Goal: Check status: Check status

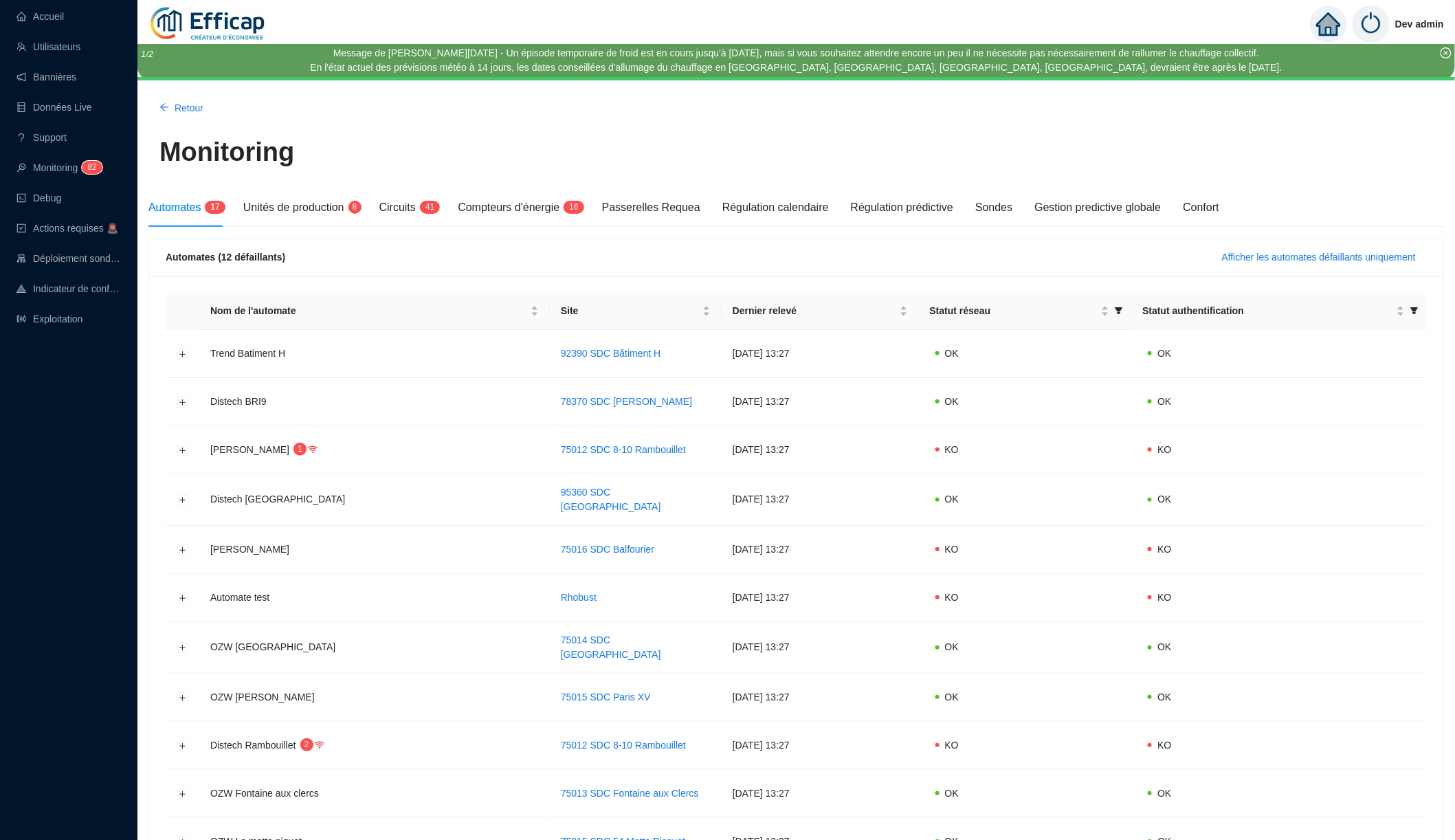
click at [1448, 52] on icon "close-circle" at bounding box center [1446, 53] width 11 height 11
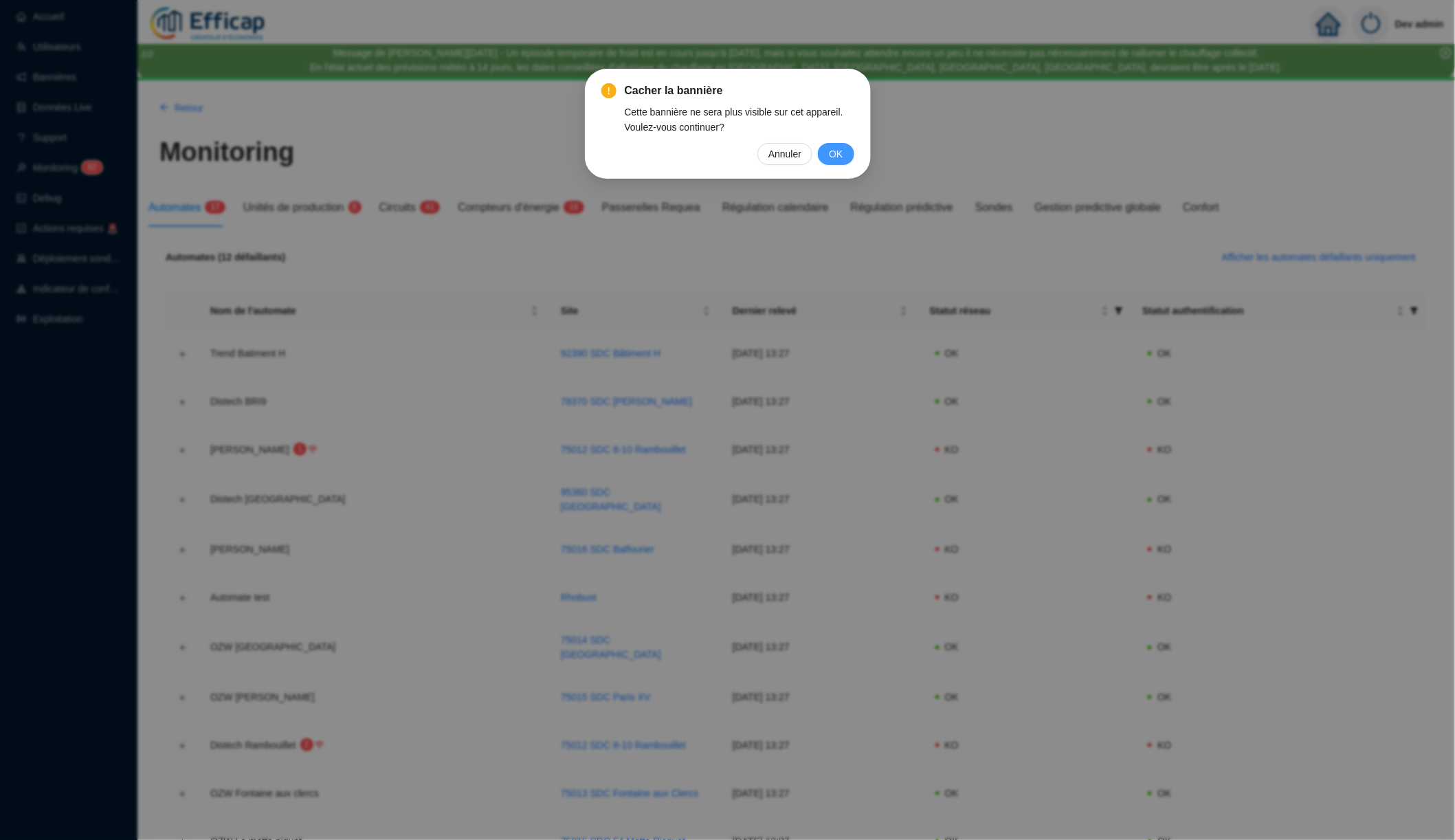
click at [834, 158] on span "OK" at bounding box center [836, 154] width 14 height 15
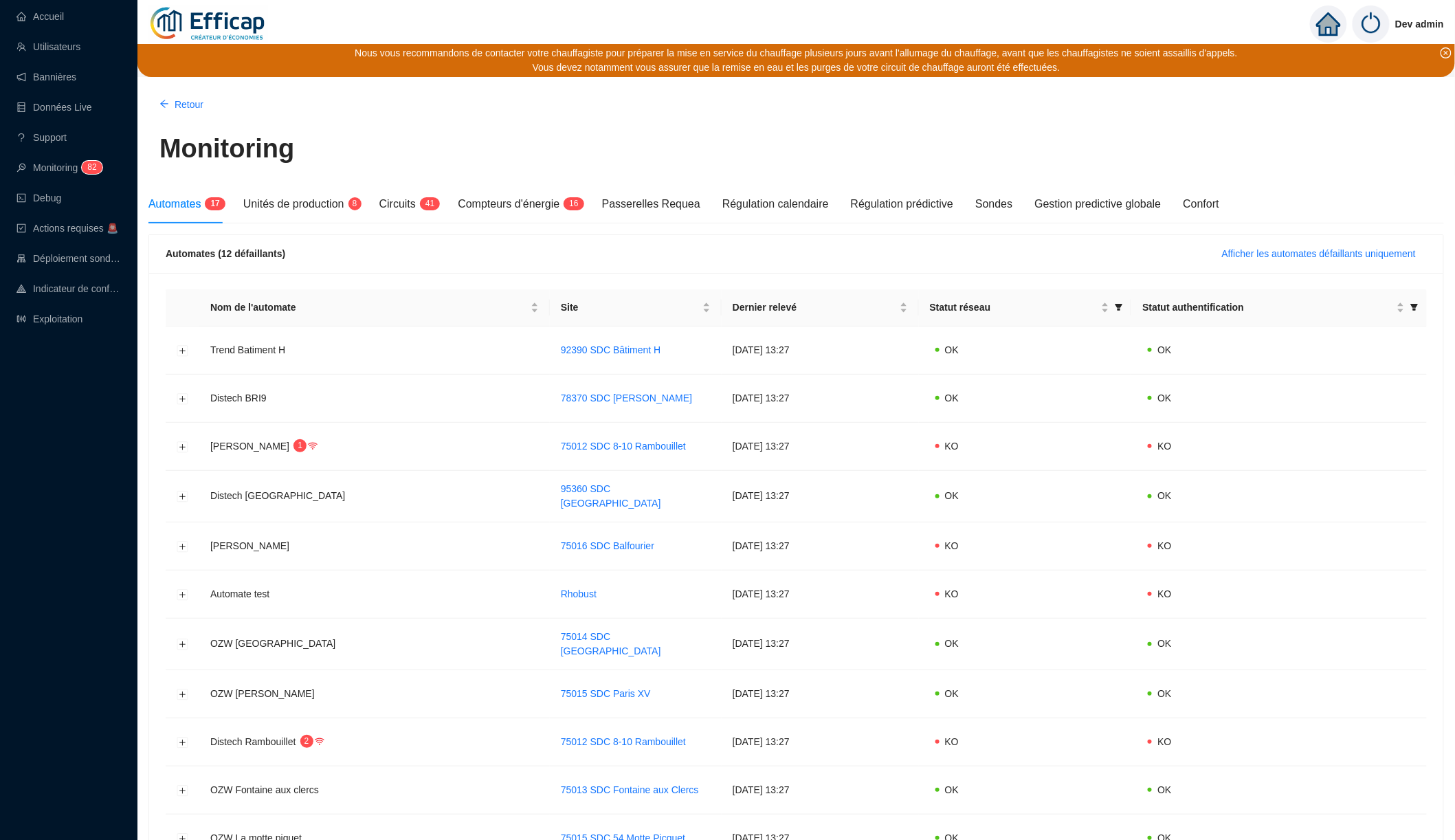
click at [1450, 52] on icon "close-circle" at bounding box center [1446, 53] width 11 height 11
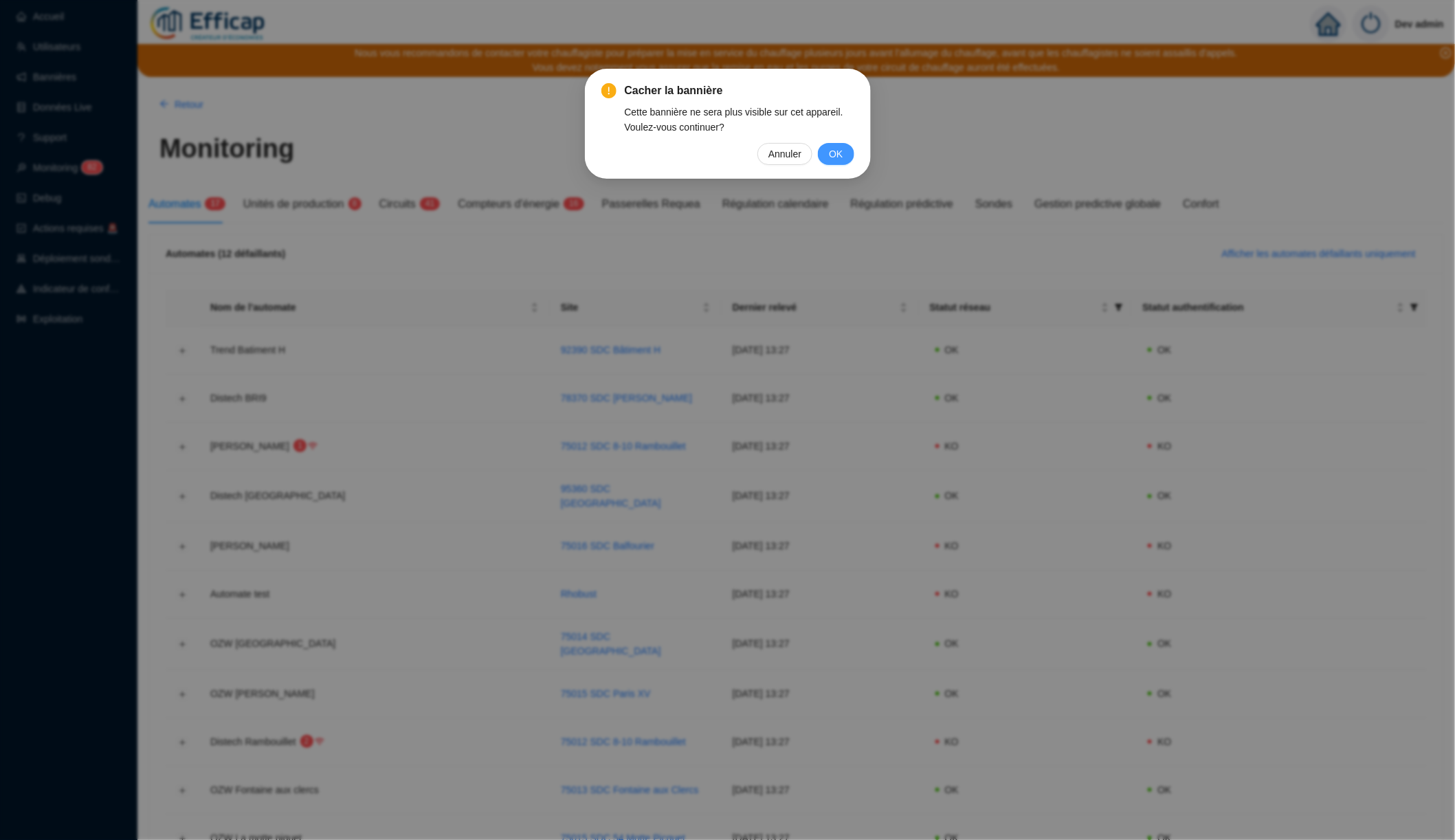
click at [848, 159] on button "OK" at bounding box center [836, 154] width 36 height 22
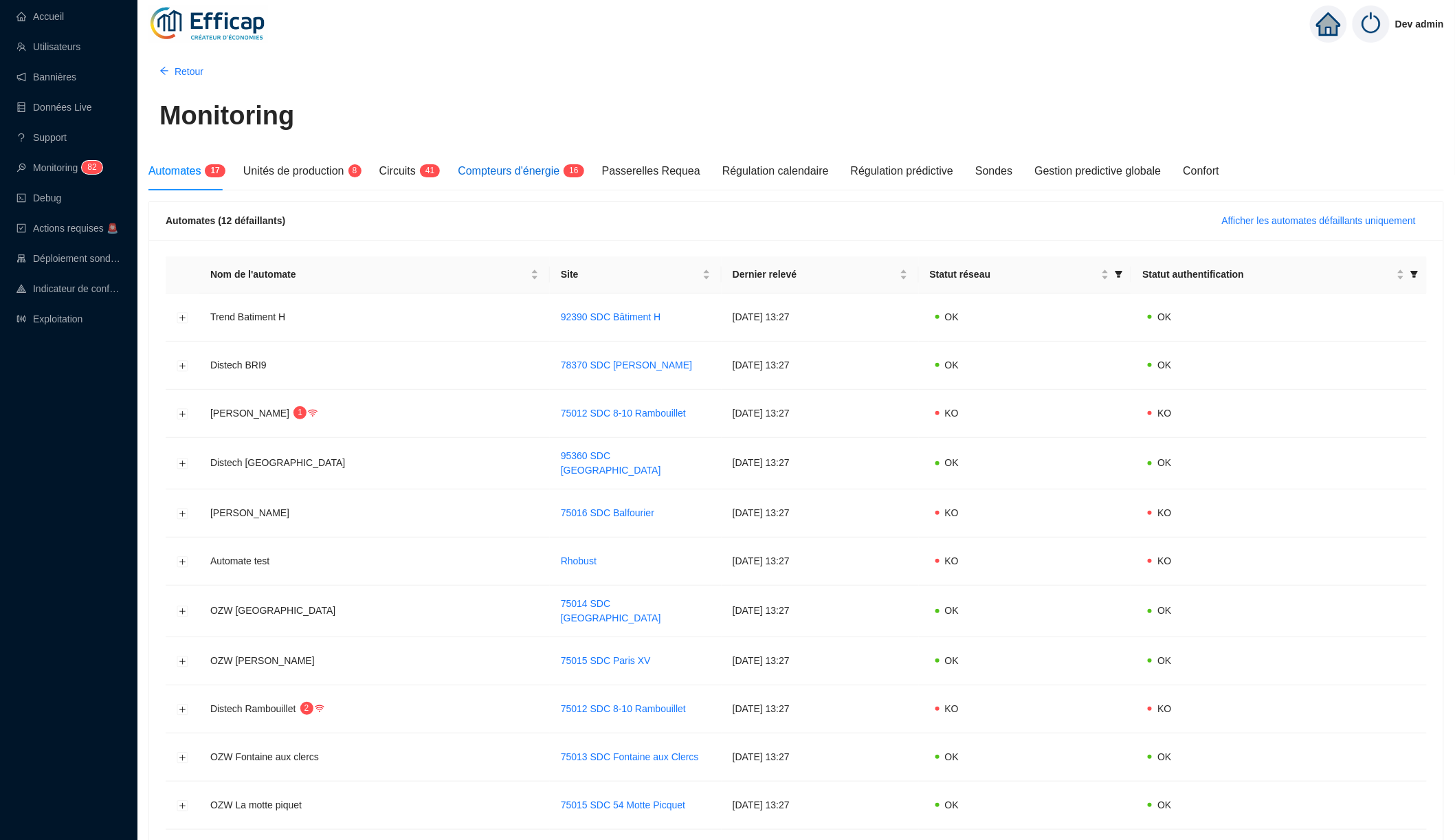
click at [538, 173] on span "Compteurs d'énergie" at bounding box center [509, 171] width 102 height 12
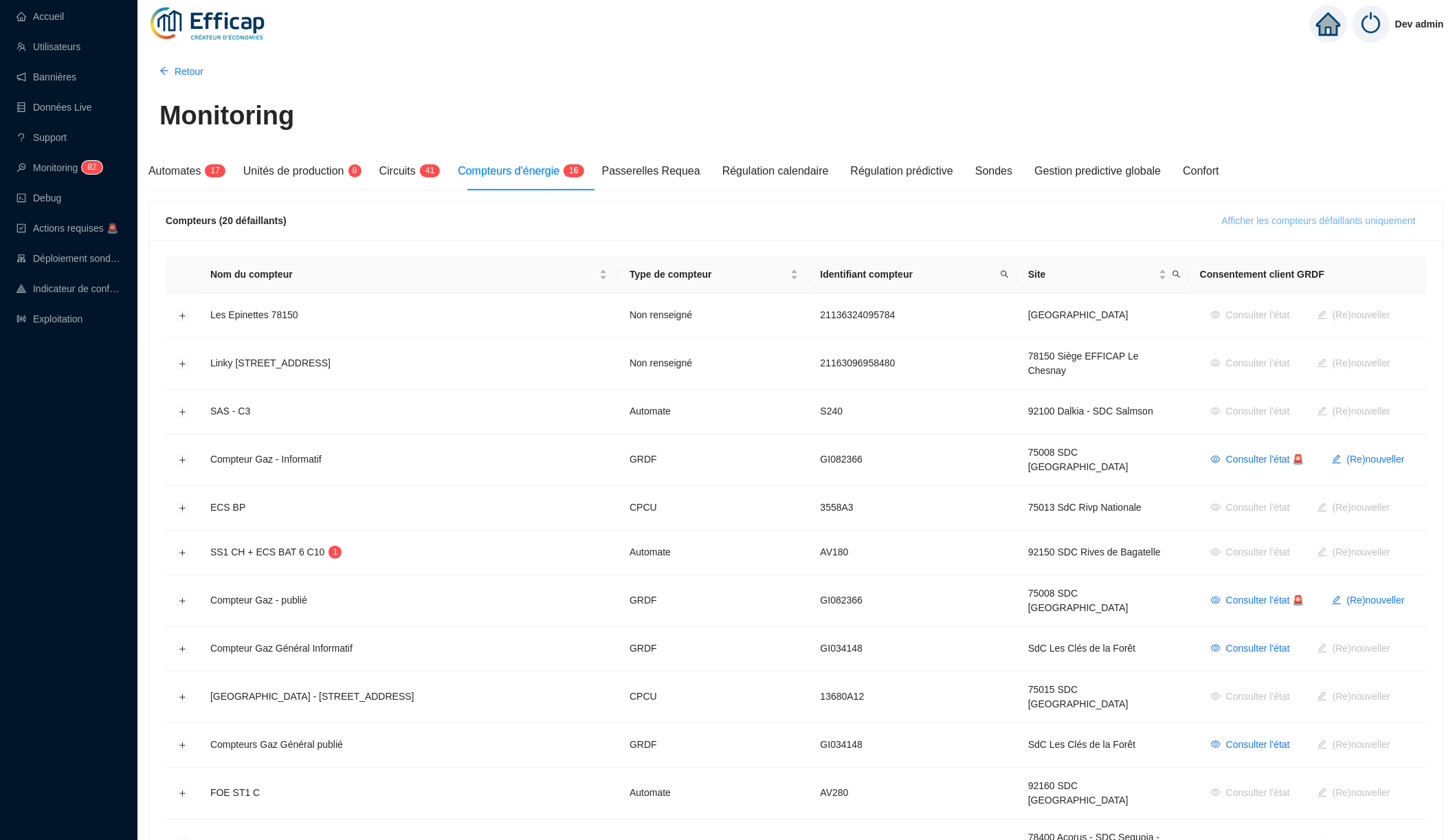
click at [1285, 210] on button "Afficher les compteurs défaillants uniquement" at bounding box center [1319, 220] width 216 height 22
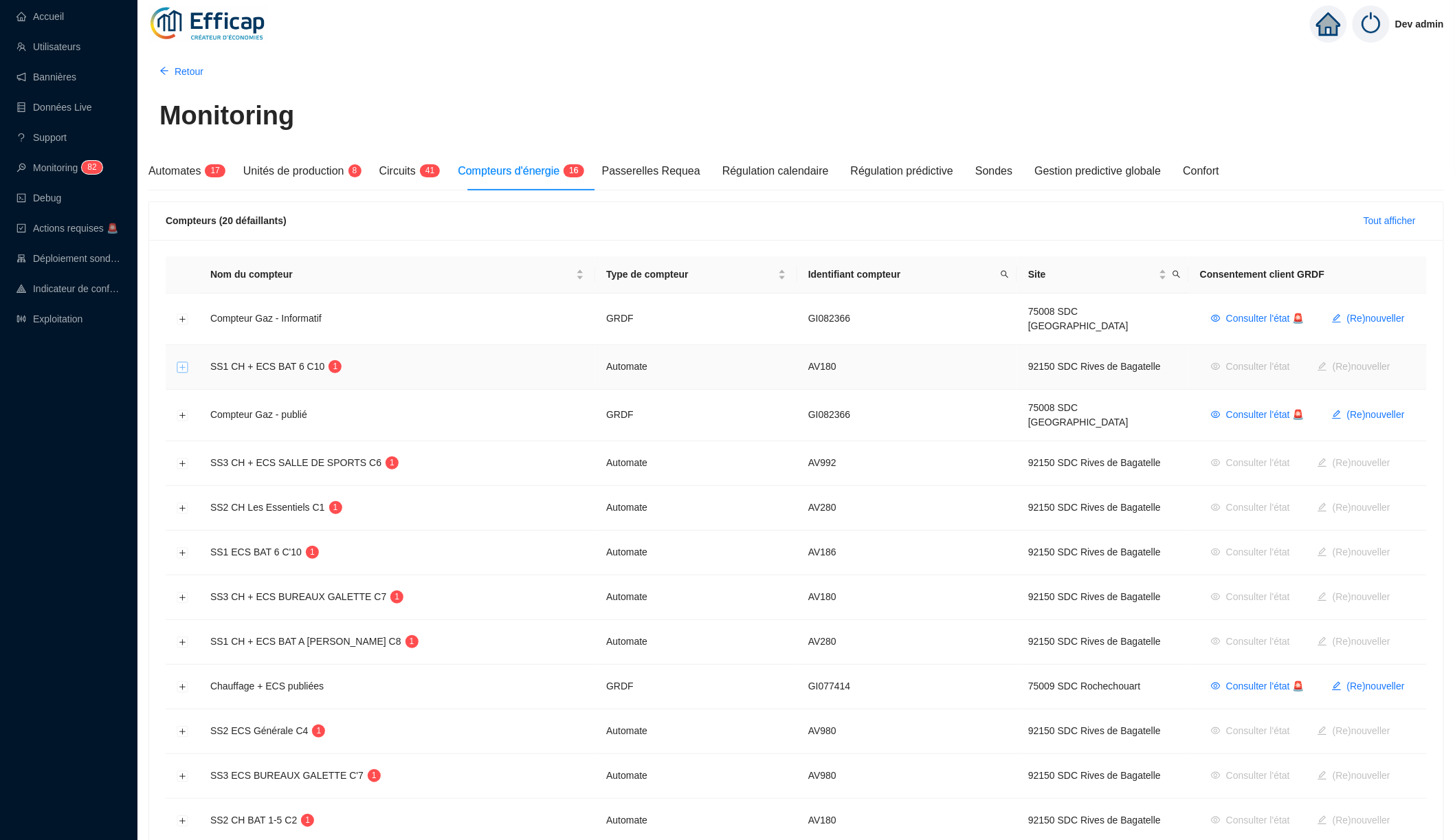
click at [180, 362] on button "Développer la ligne" at bounding box center [183, 367] width 11 height 11
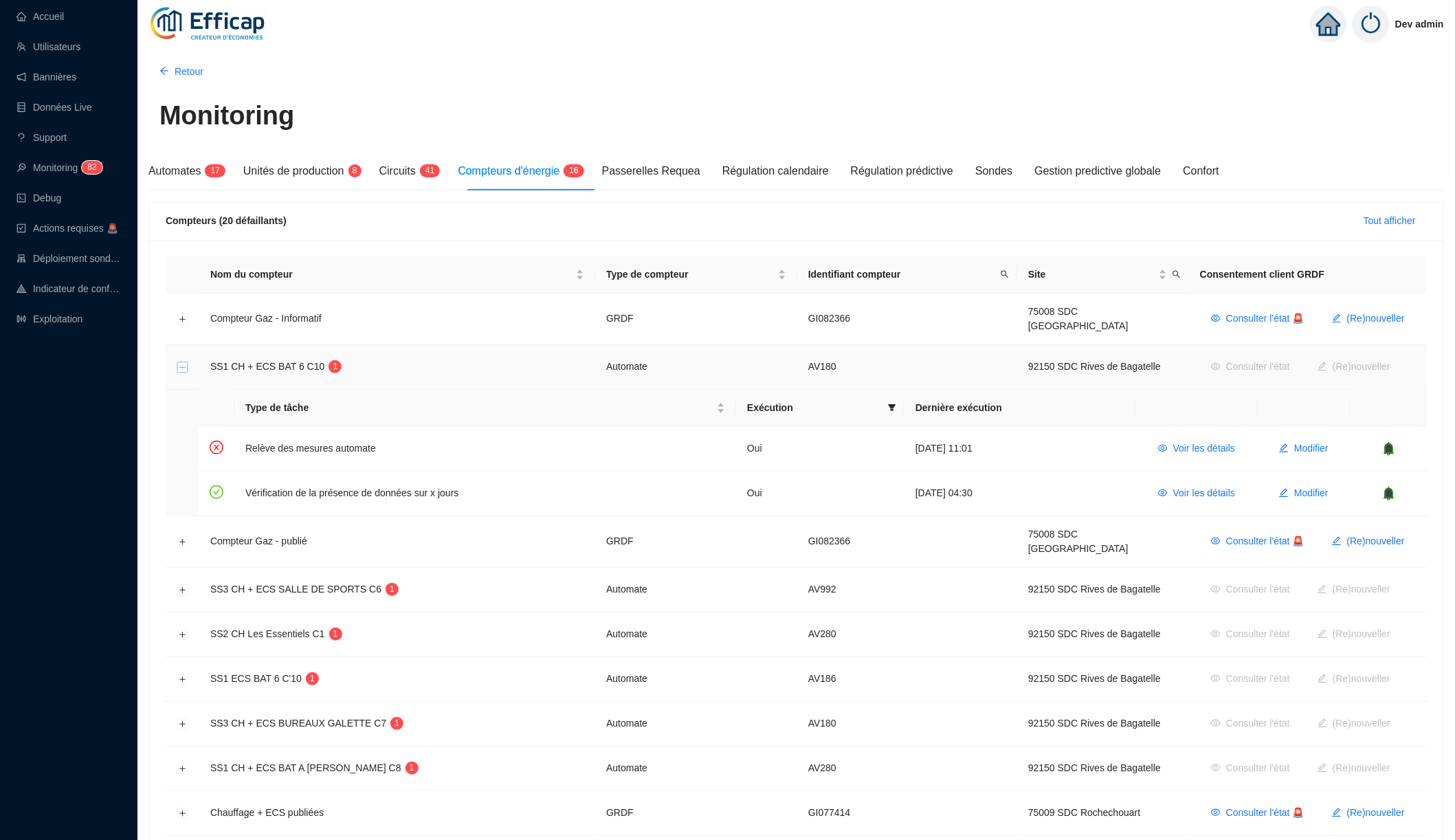
click at [180, 362] on button "Réduire la ligne" at bounding box center [183, 367] width 11 height 11
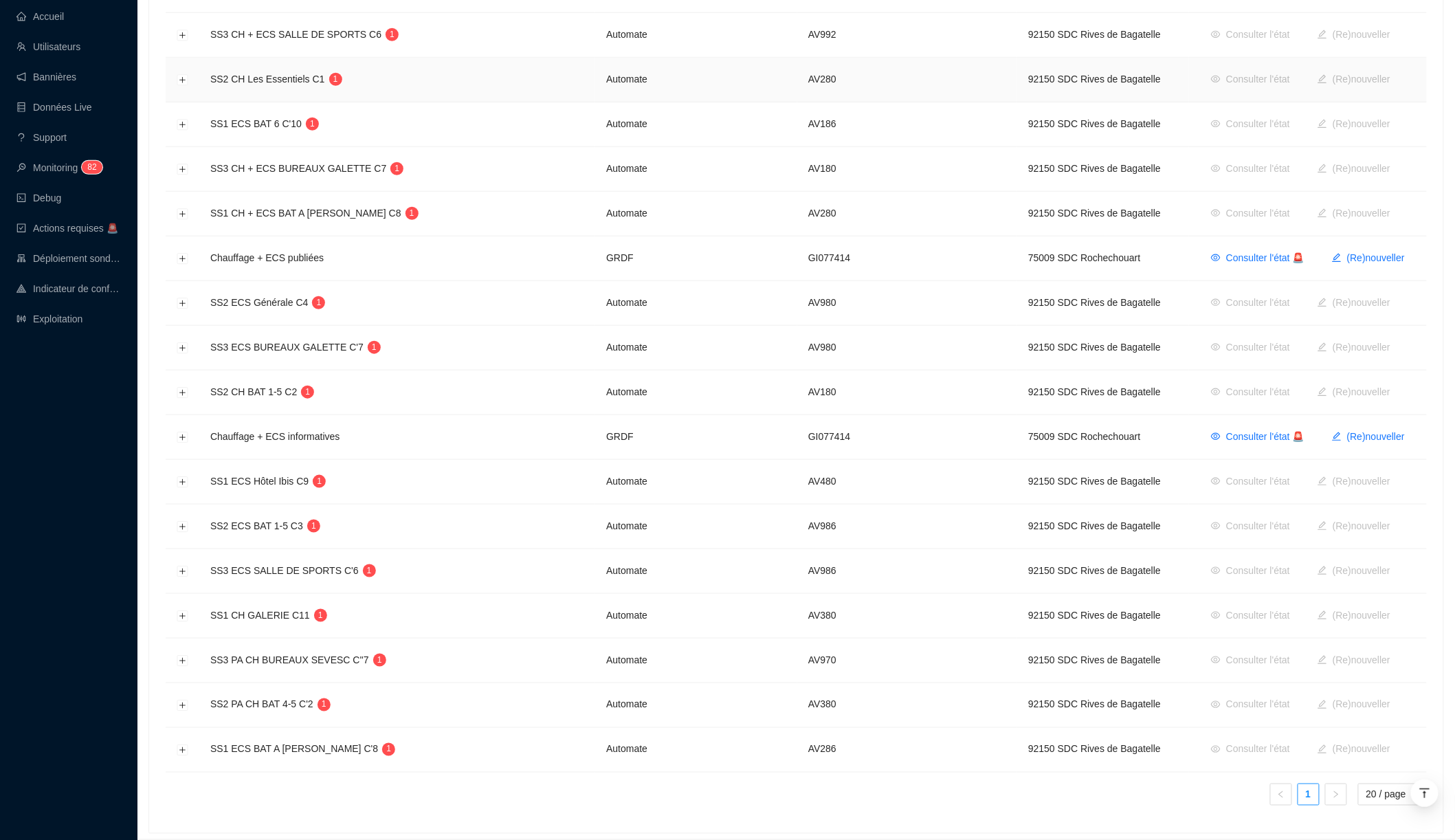
scroll to position [430, 0]
click at [180, 386] on button "Développer la ligne" at bounding box center [183, 391] width 11 height 11
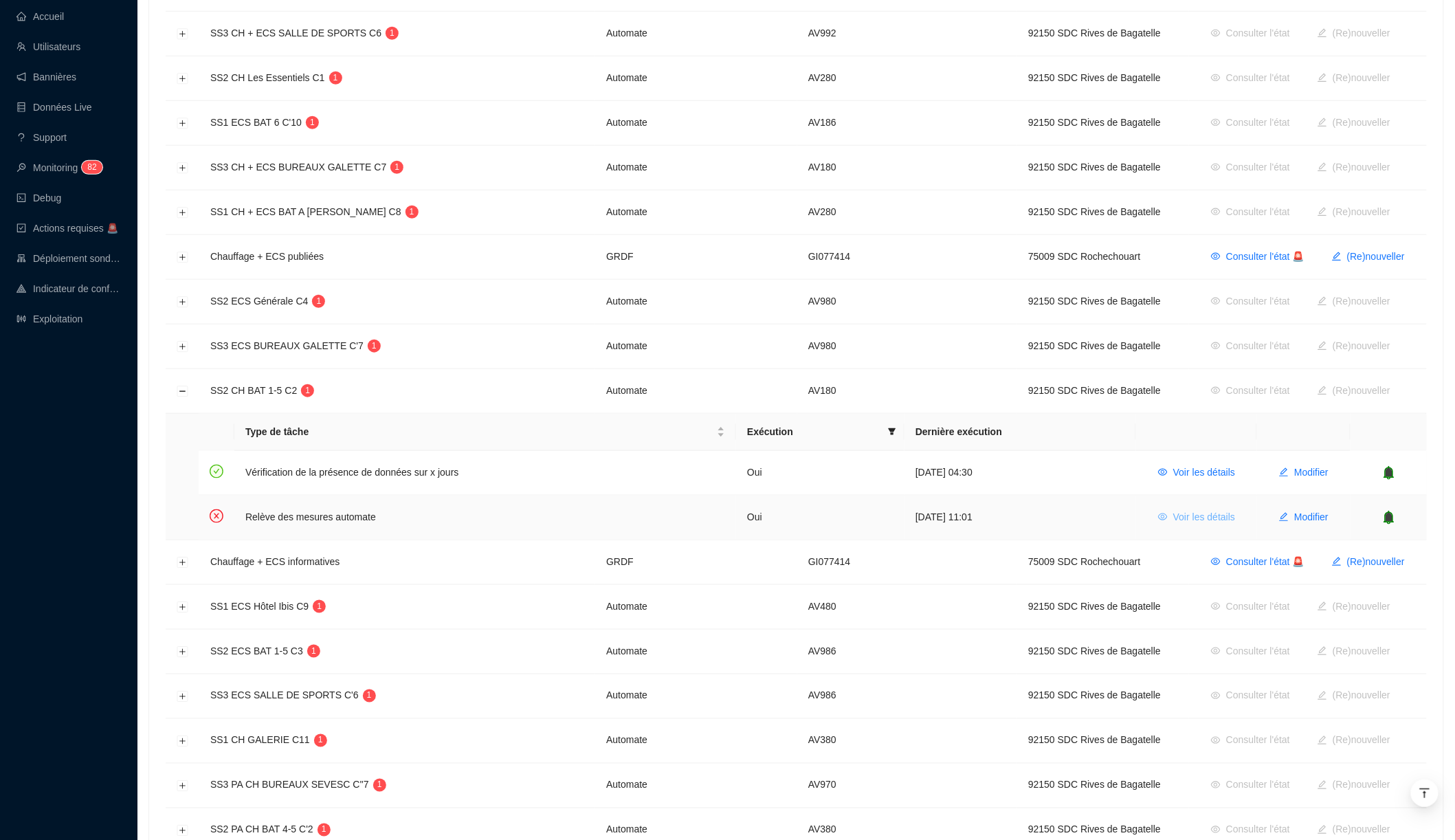
click at [1183, 510] on span "Voir les détails" at bounding box center [1205, 517] width 62 height 14
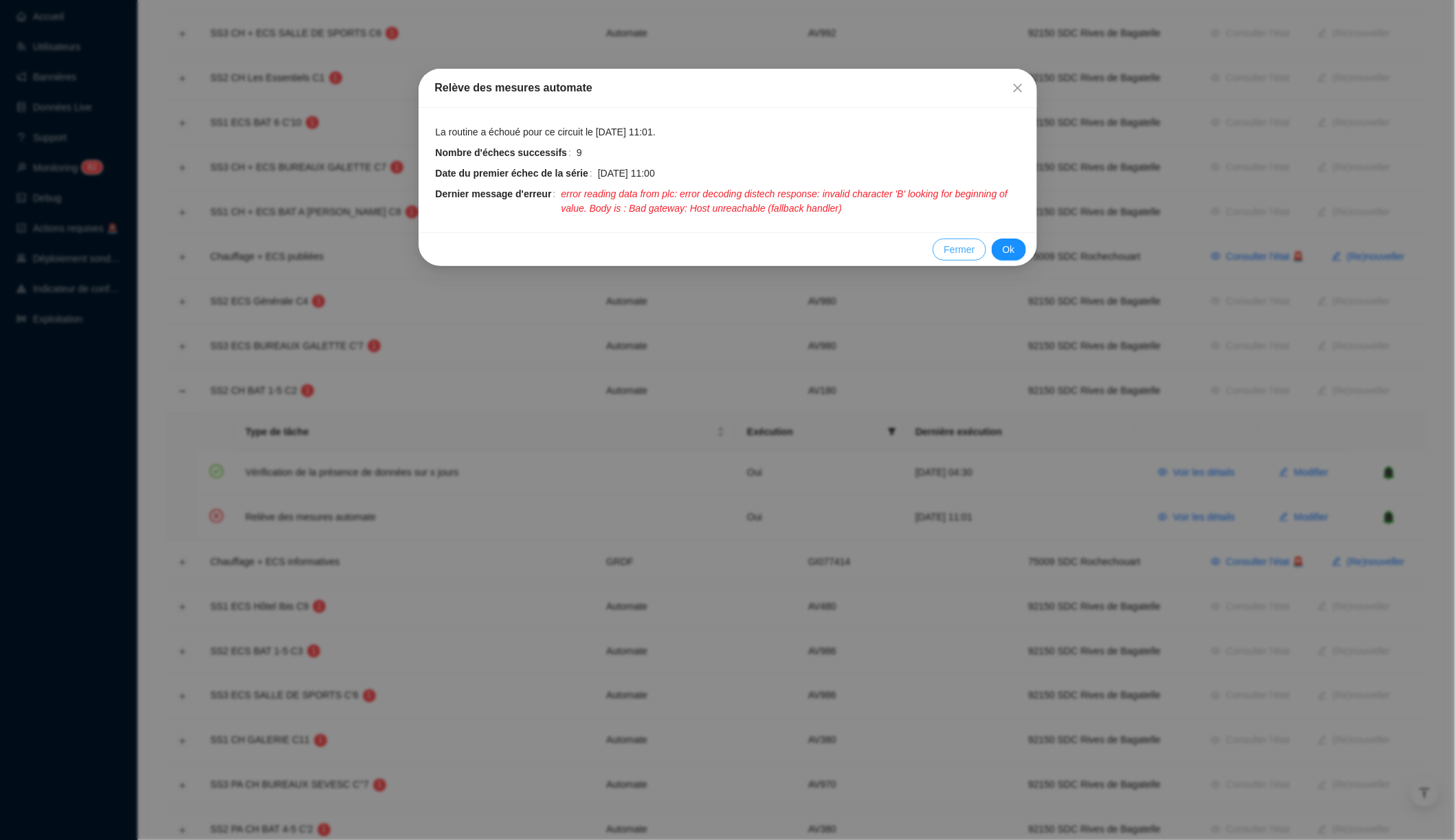
click at [957, 243] on span "Fermer" at bounding box center [959, 249] width 31 height 14
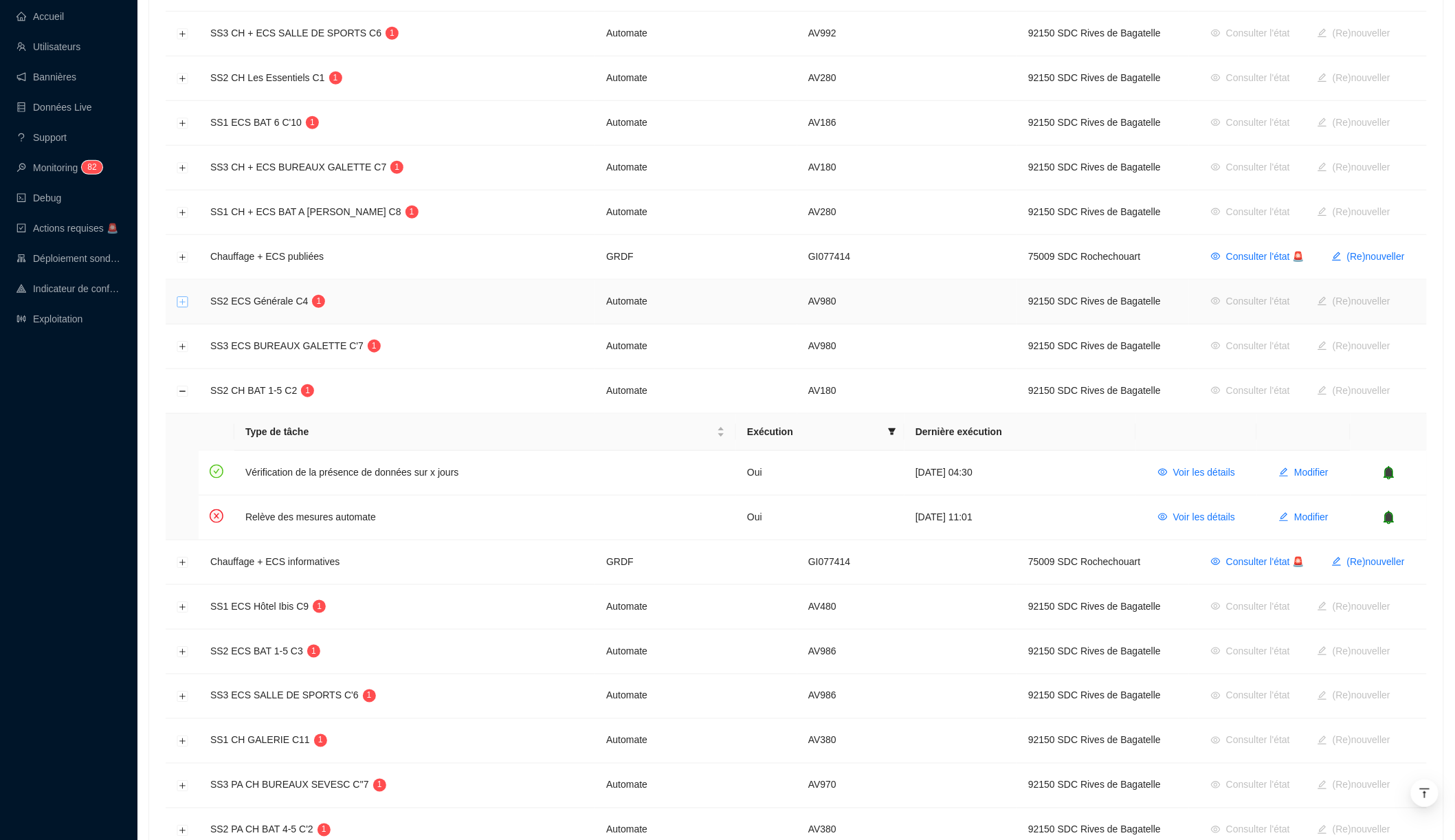
click at [184, 297] on button "Développer la ligne" at bounding box center [183, 302] width 11 height 11
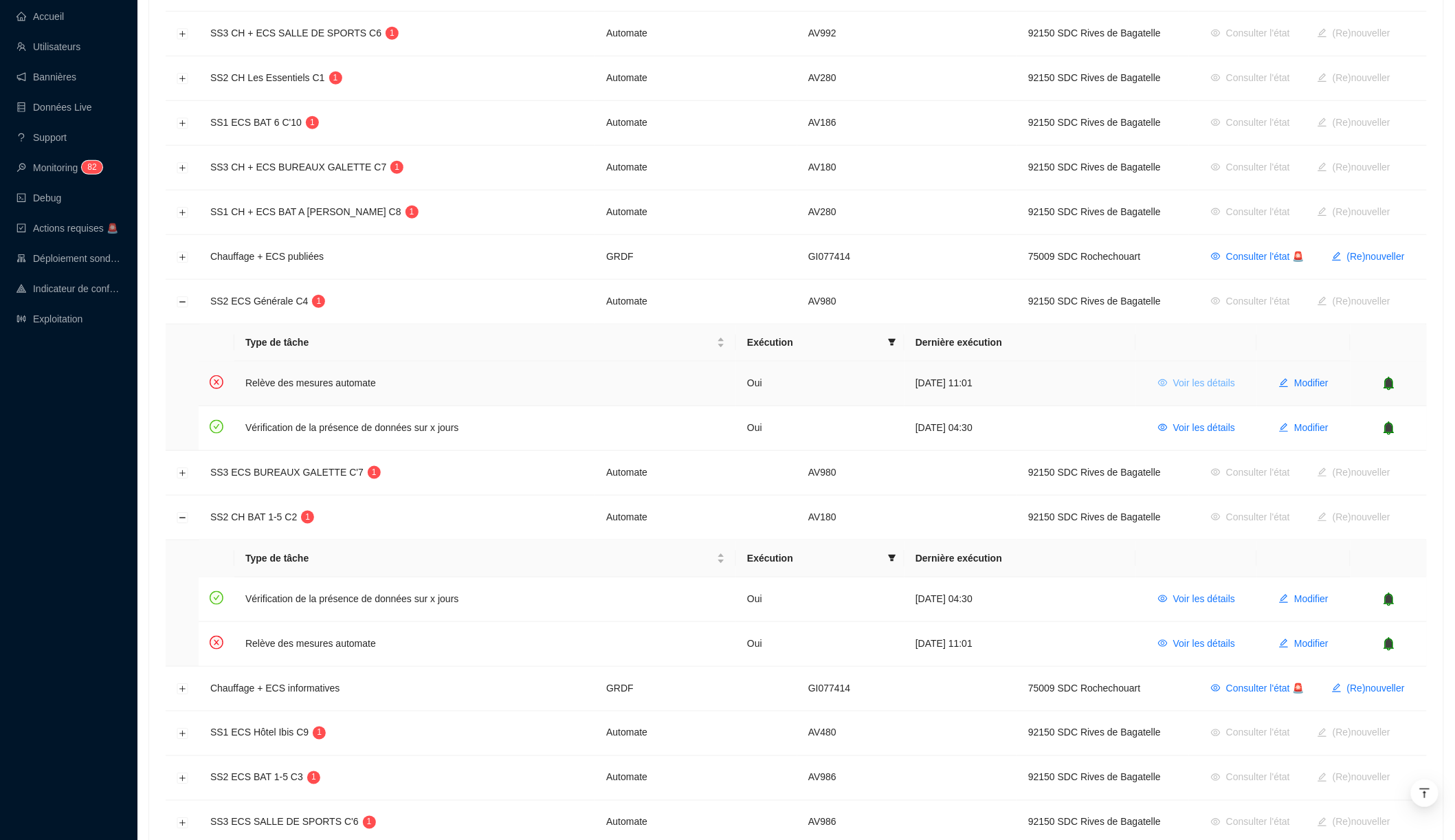
click at [1177, 376] on span "Voir les détails" at bounding box center [1205, 383] width 62 height 14
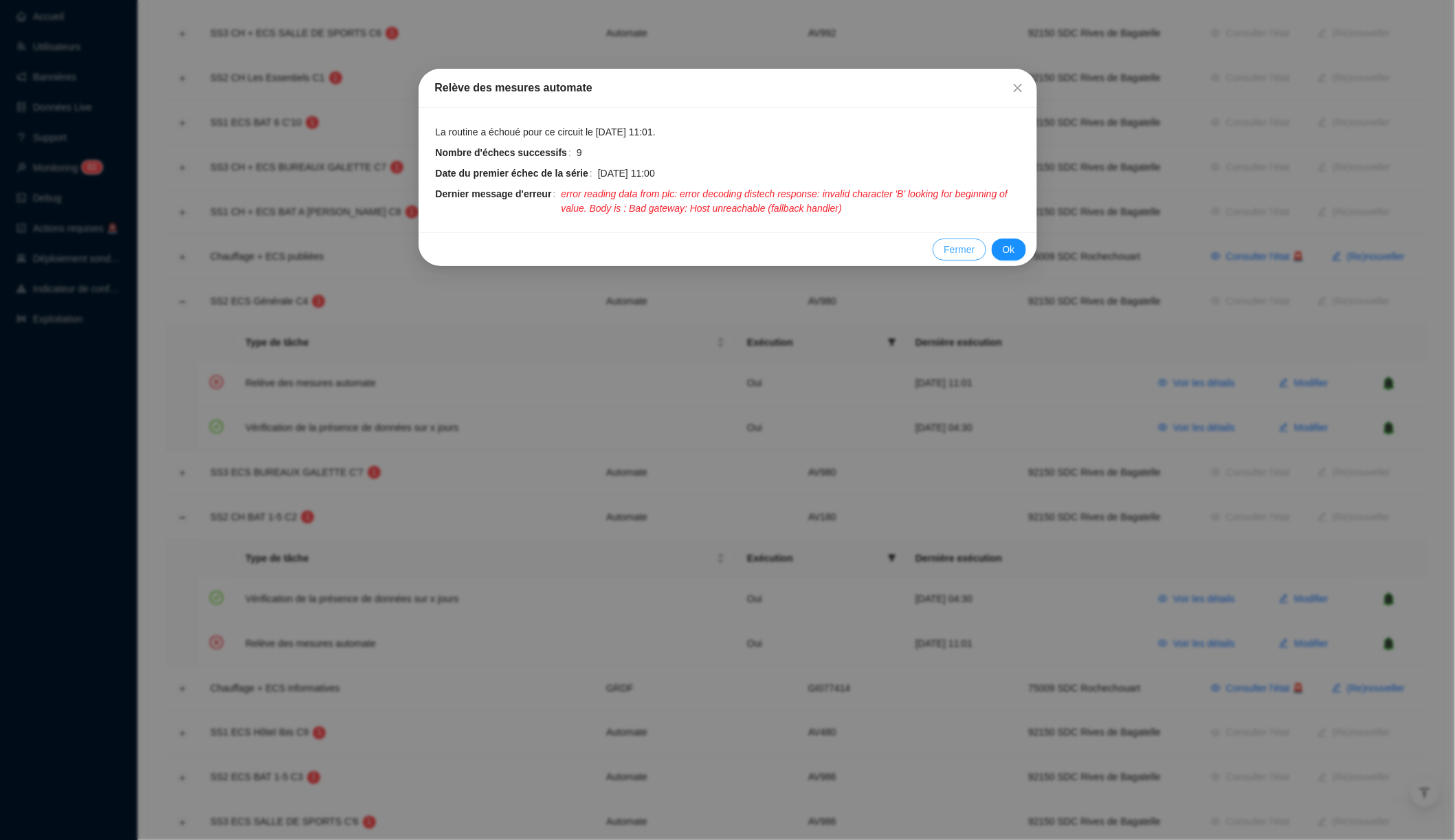
click at [944, 244] on span "Fermer" at bounding box center [959, 249] width 31 height 14
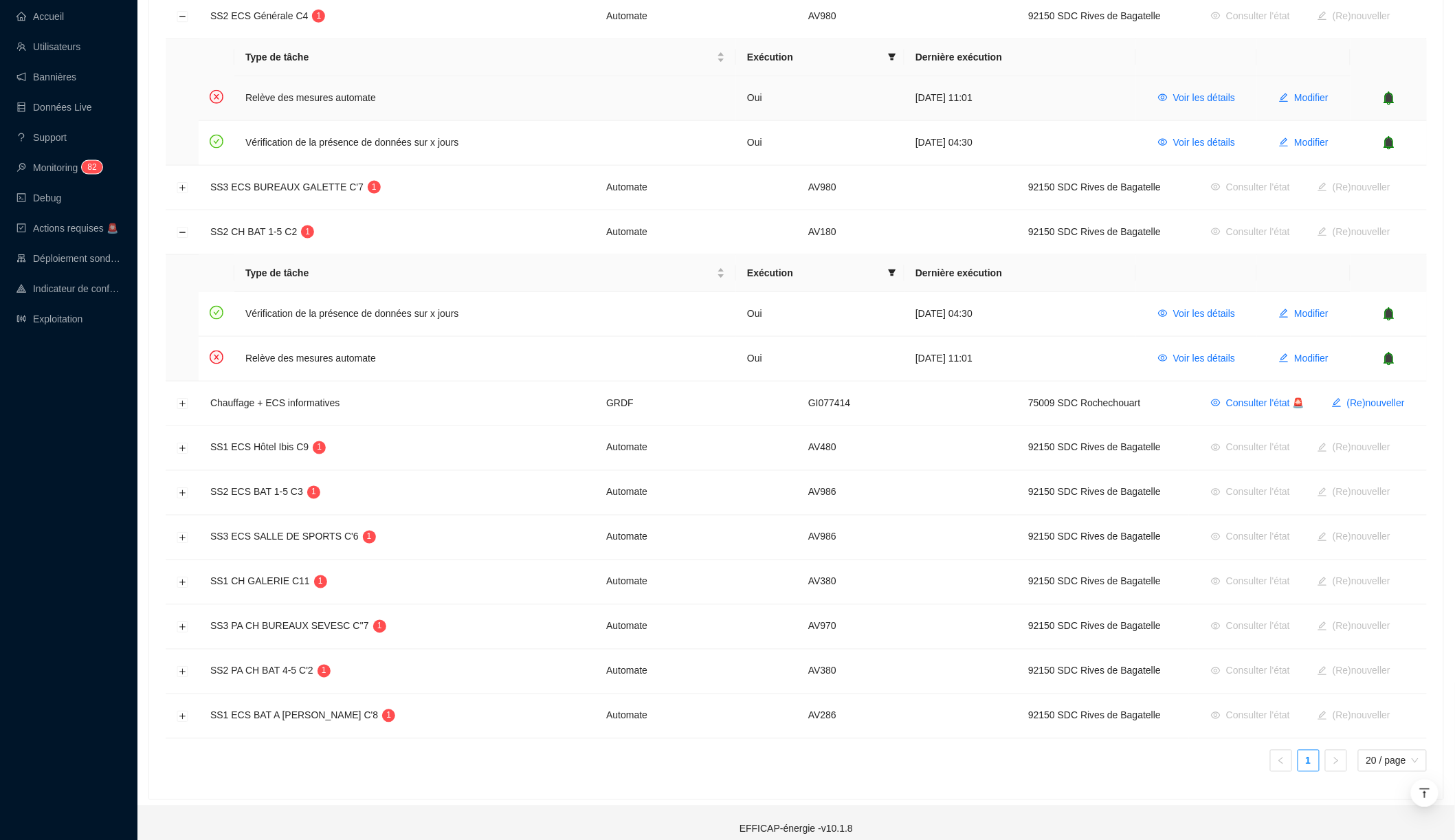
scroll to position [713, 0]
click at [181, 534] on button "Développer la ligne" at bounding box center [183, 539] width 11 height 11
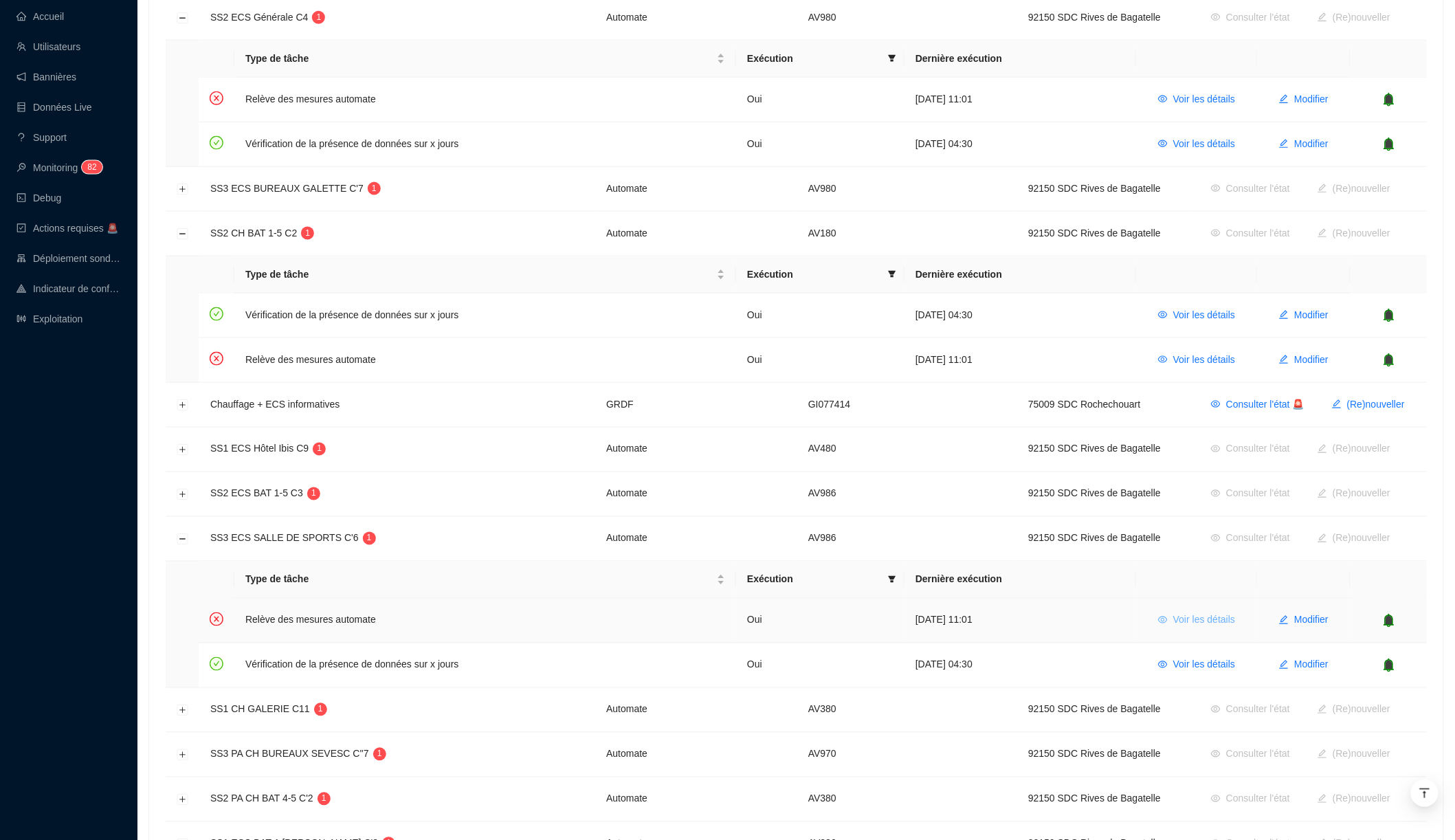
click at [1208, 613] on span "Voir les détails" at bounding box center [1205, 620] width 62 height 14
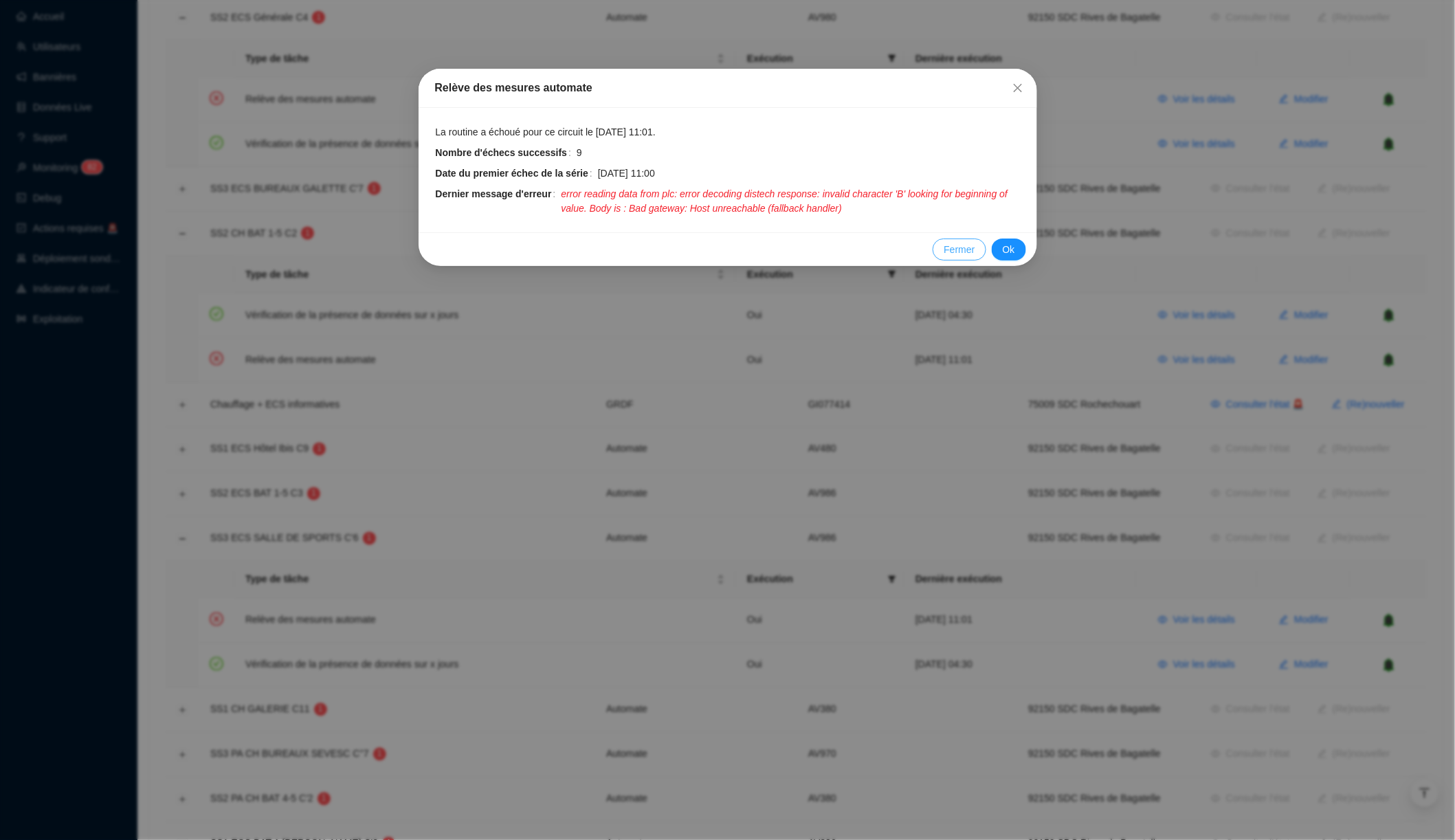
click at [937, 250] on button "Fermer" at bounding box center [959, 249] width 53 height 22
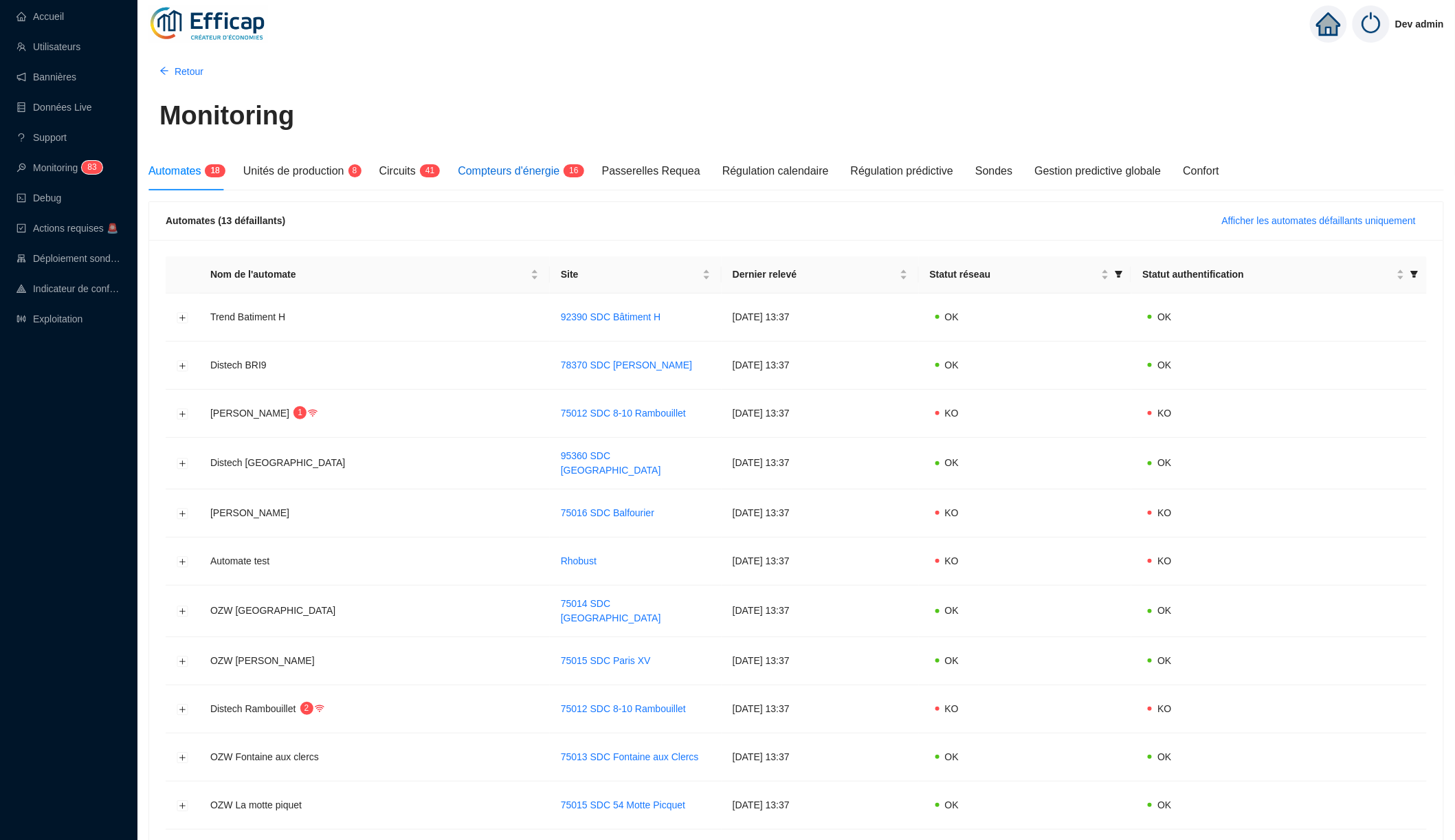
click at [514, 172] on span "Compteurs d'énergie" at bounding box center [509, 171] width 102 height 12
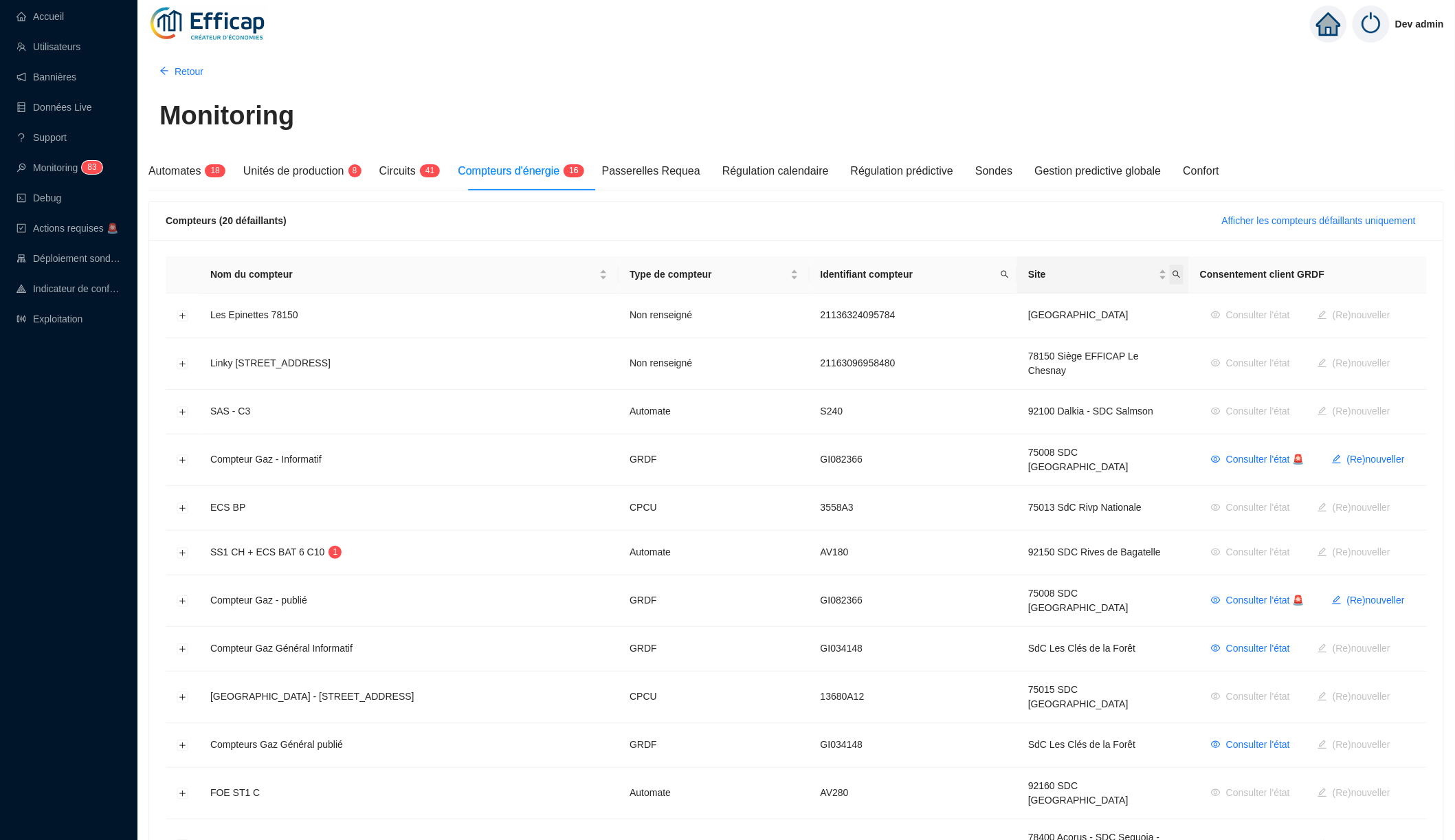
click at [1173, 275] on icon "search" at bounding box center [1177, 274] width 8 height 8
type input "mér"
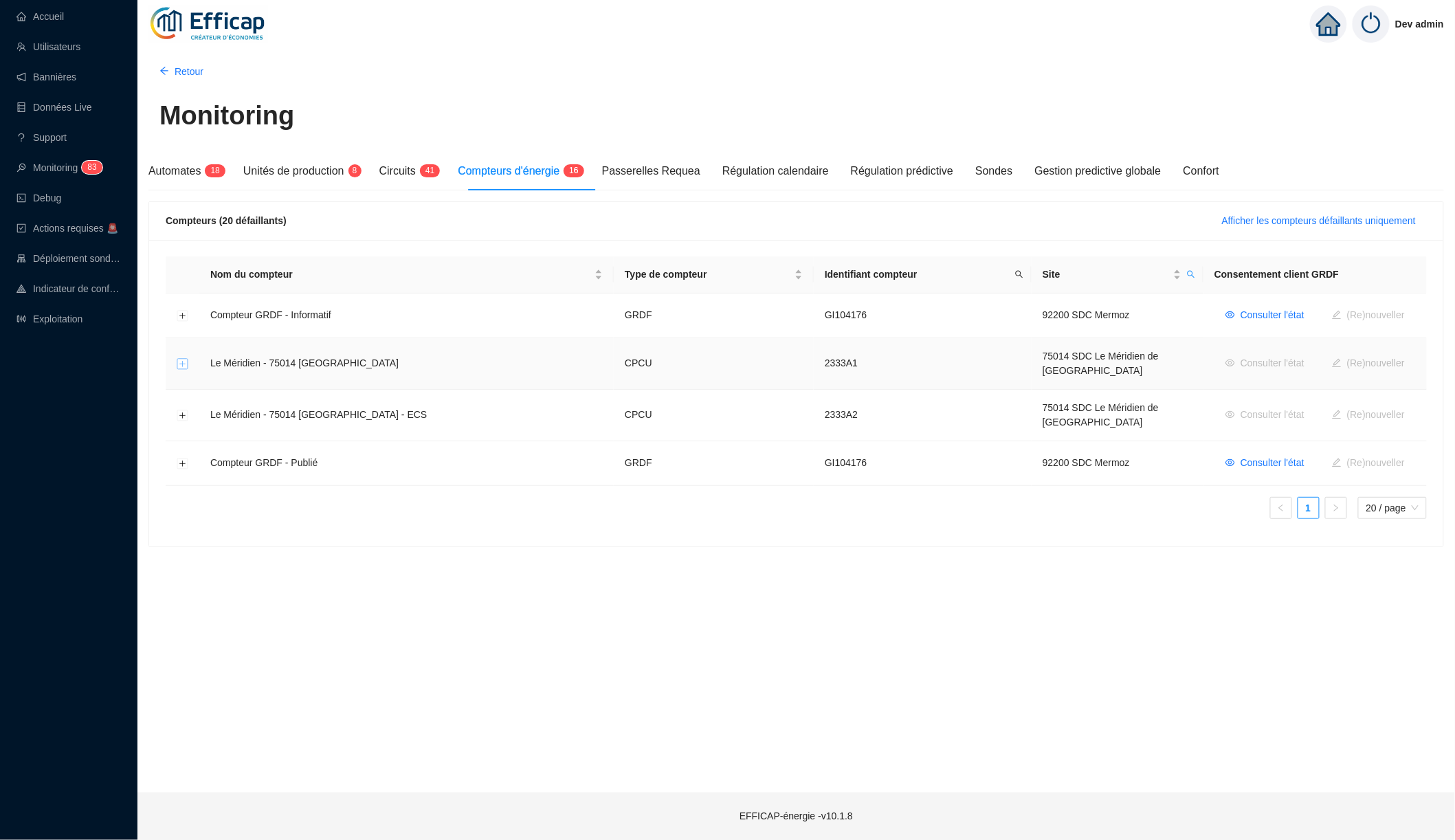
click at [182, 359] on button "Développer la ligne" at bounding box center [183, 364] width 11 height 11
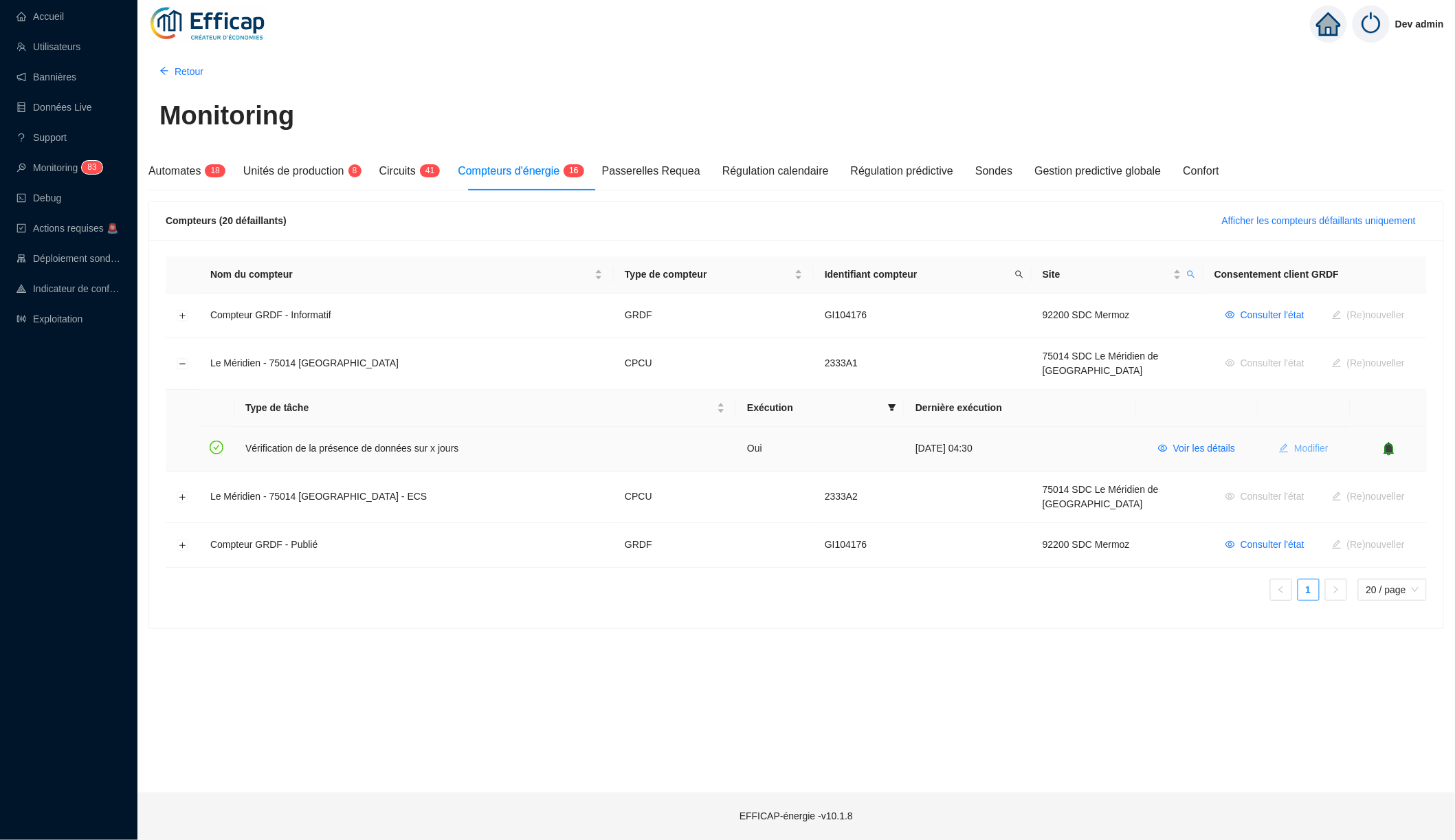
click at [1288, 443] on icon "edit" at bounding box center [1284, 448] width 10 height 10
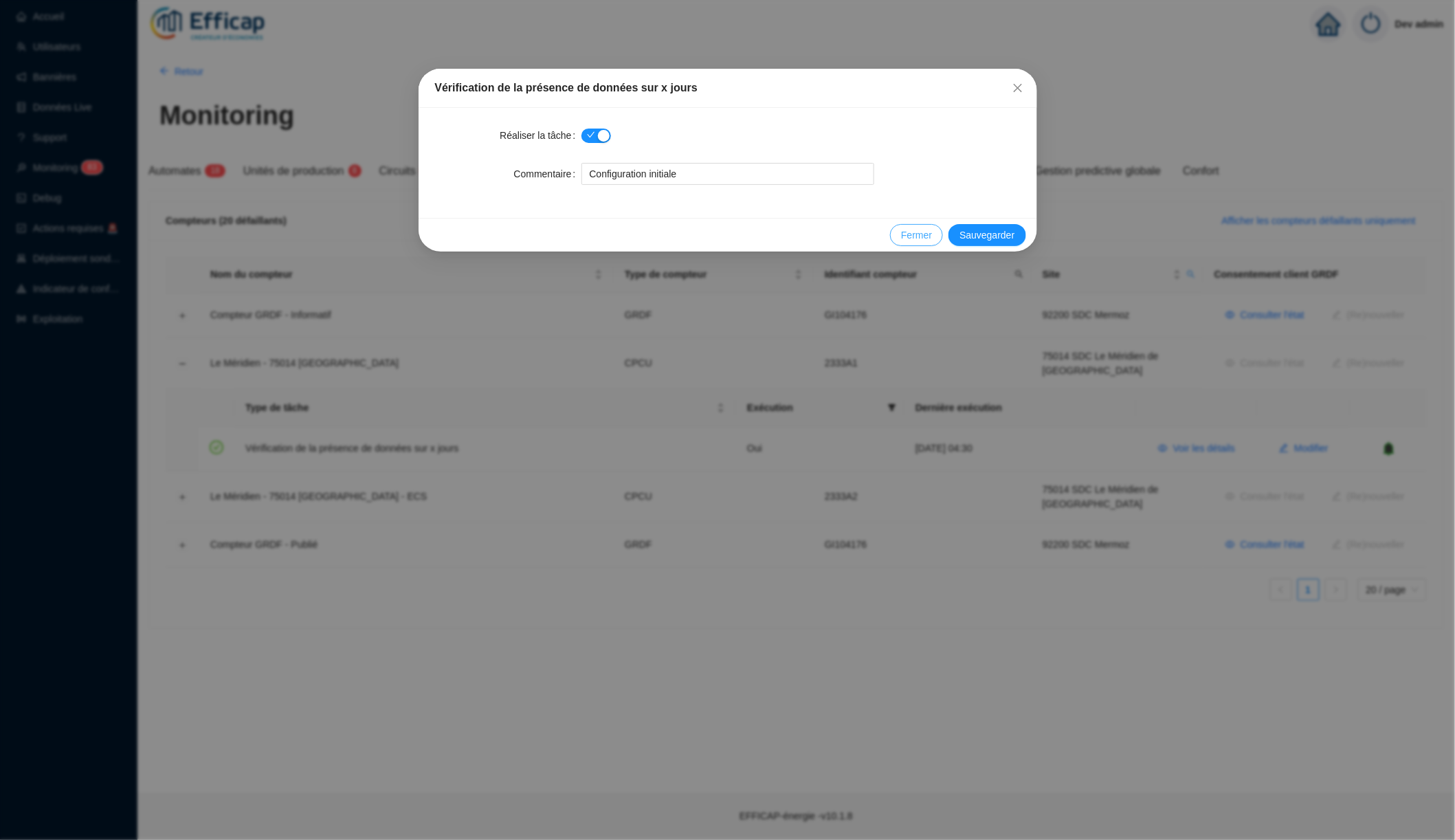
click at [918, 239] on span "Fermer" at bounding box center [916, 235] width 31 height 14
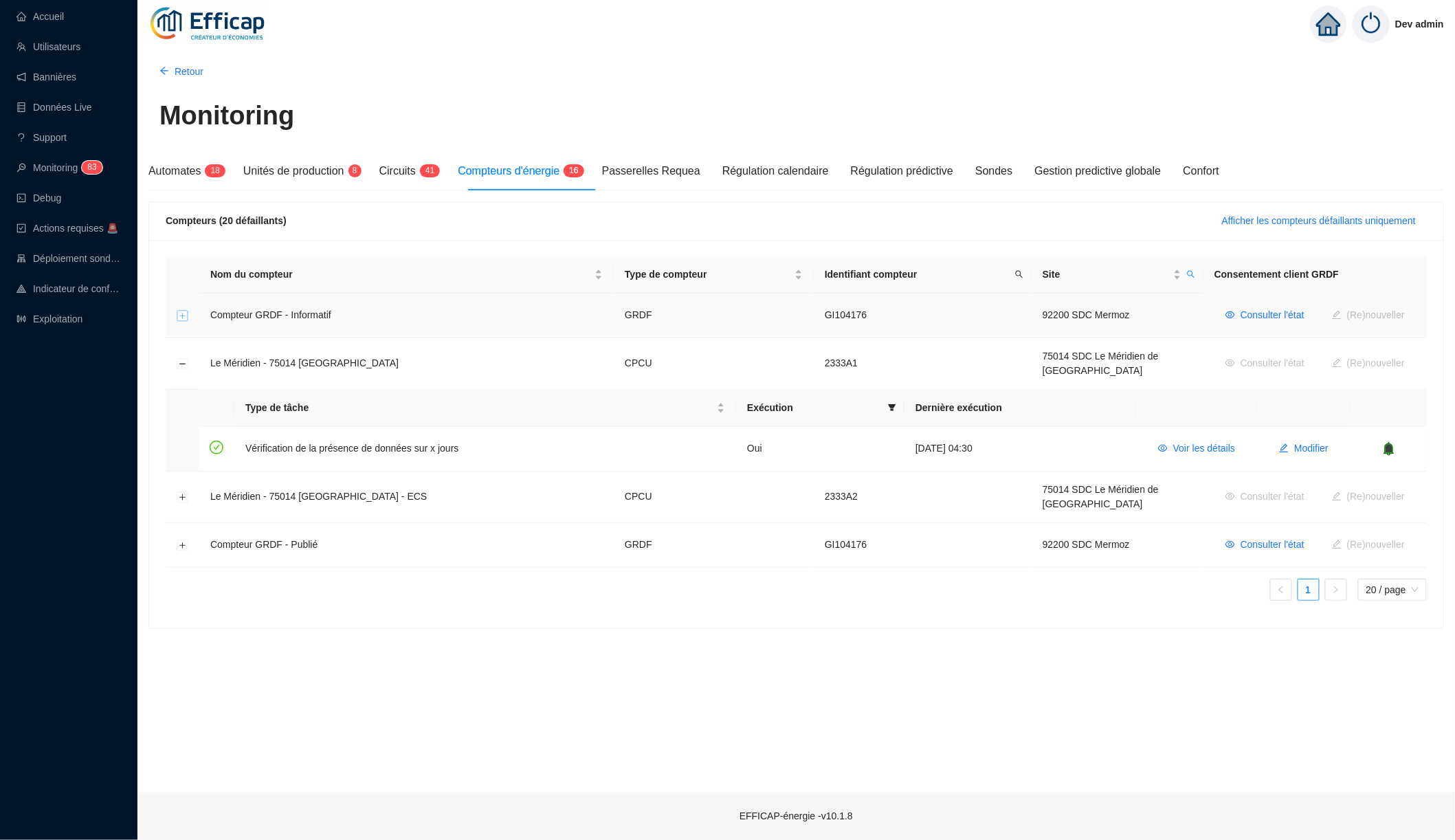
click at [181, 317] on button "Développer la ligne" at bounding box center [183, 315] width 11 height 11
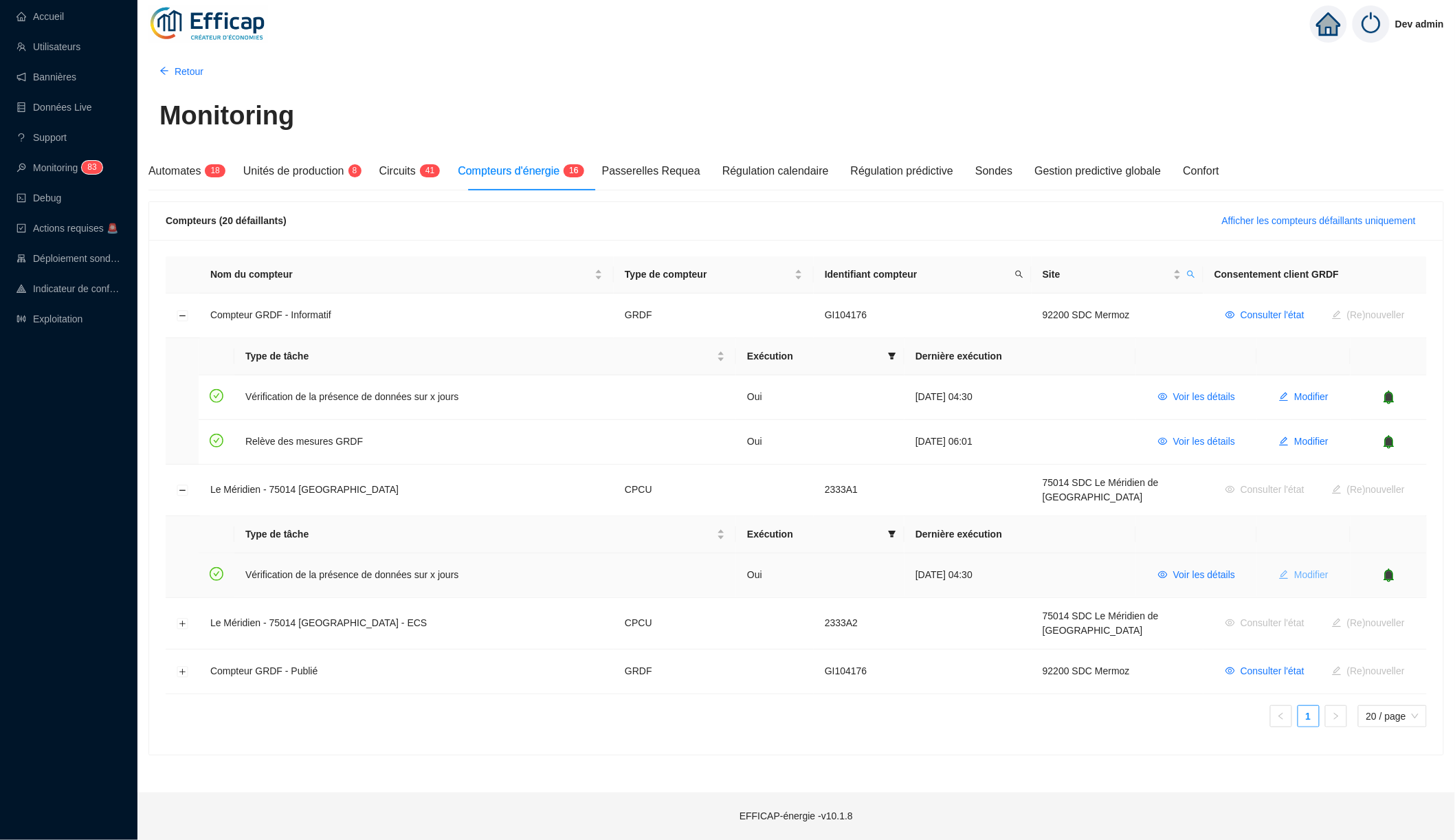
click at [1303, 569] on span "Modifier" at bounding box center [1311, 575] width 34 height 14
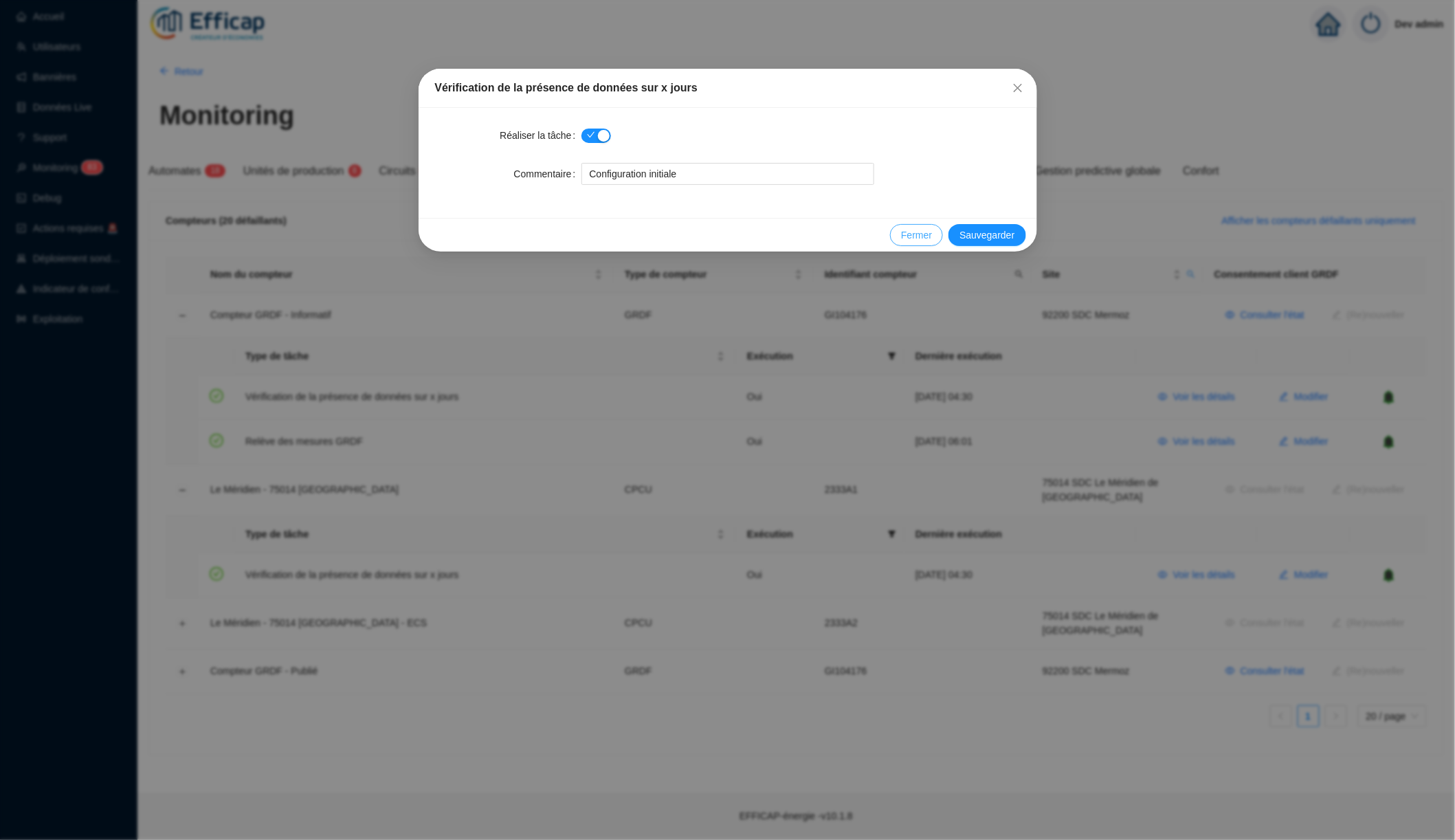
click at [908, 235] on span "Fermer" at bounding box center [916, 235] width 31 height 14
